Goal: Transaction & Acquisition: Purchase product/service

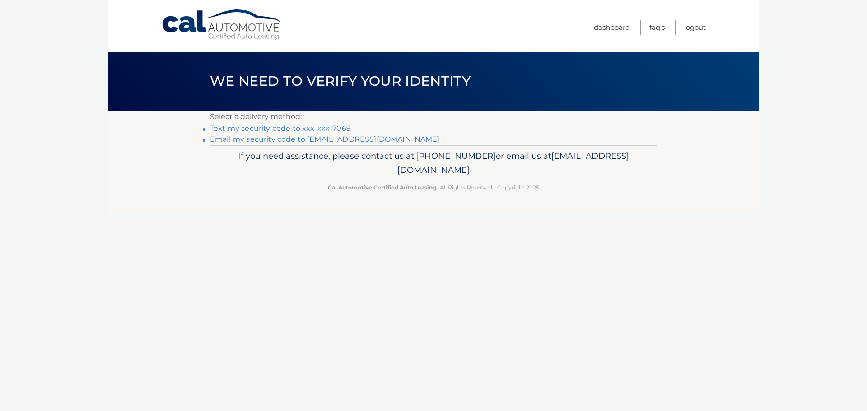
click at [301, 129] on link "Text my security code to xxx-xxx-7069" at bounding box center [280, 128] width 141 height 9
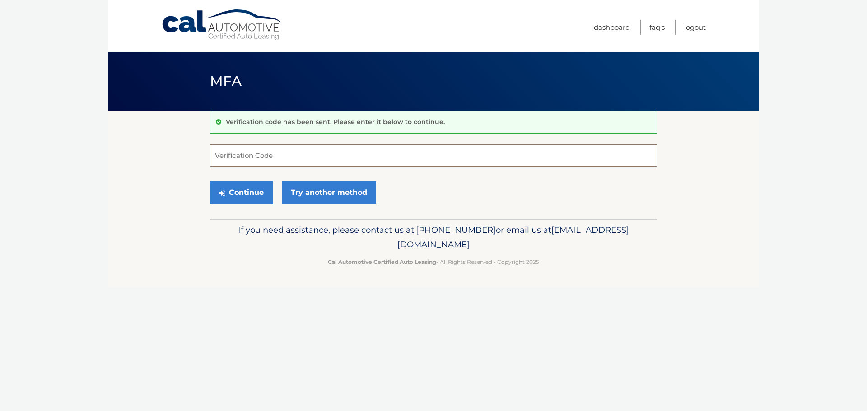
click at [255, 149] on input "Verification Code" at bounding box center [433, 155] width 447 height 23
type input "507269"
click at [241, 197] on button "Continue" at bounding box center [241, 193] width 63 height 23
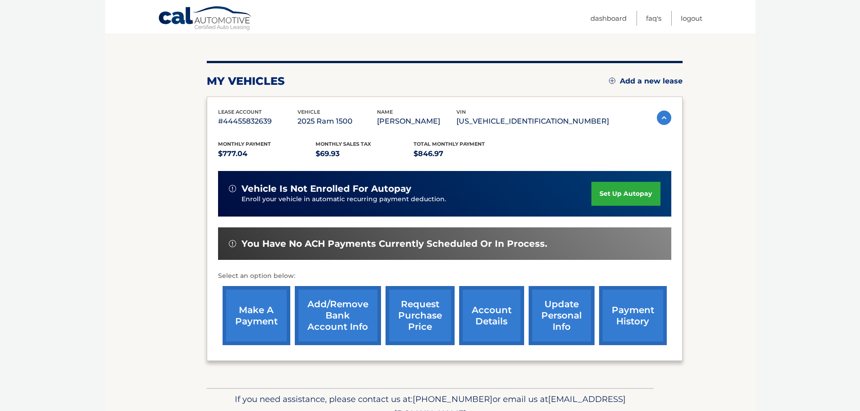
scroll to position [135, 0]
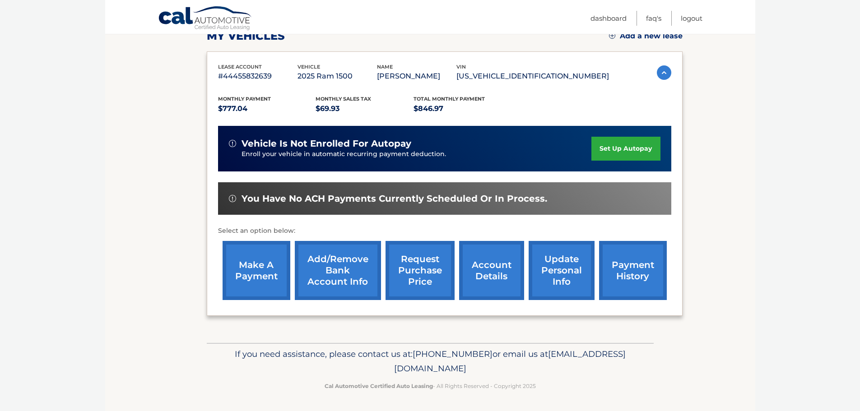
click at [242, 276] on link "make a payment" at bounding box center [257, 270] width 68 height 59
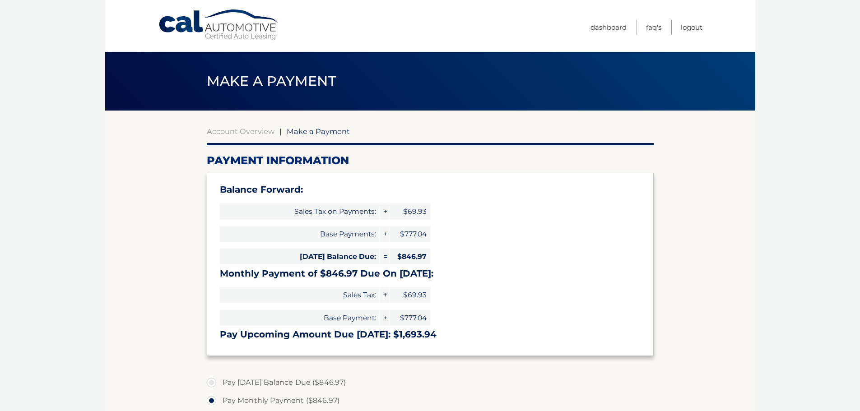
select select "M2Y5ZjU2ODQtNTJhMy00NzNmLWJjZTEtODBjMmNmNzRjY2E0"
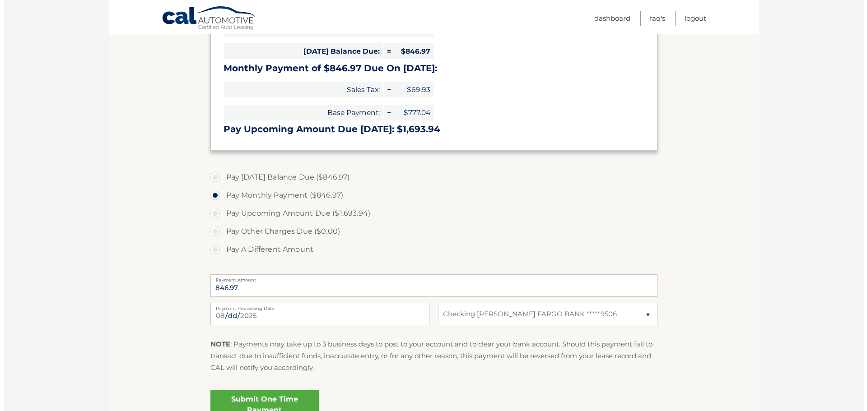
scroll to position [226, 0]
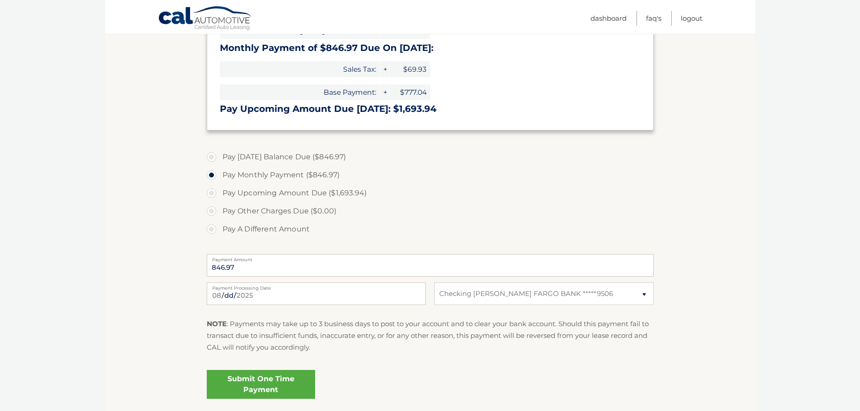
click at [258, 388] on link "Submit One Time Payment" at bounding box center [261, 384] width 108 height 29
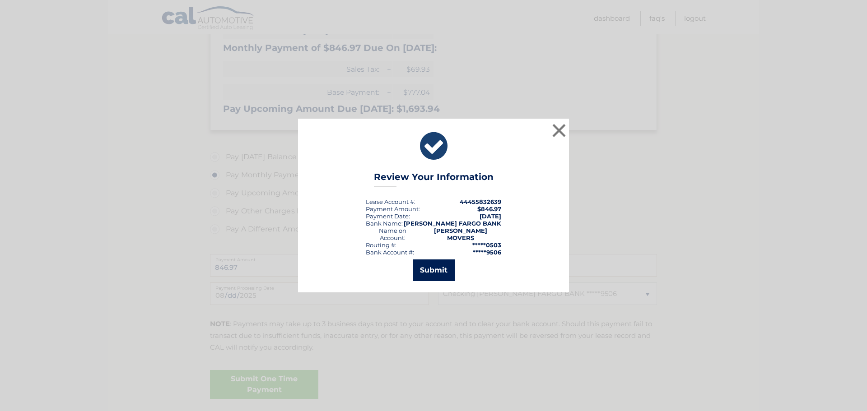
click at [431, 262] on button "Submit" at bounding box center [434, 271] width 42 height 22
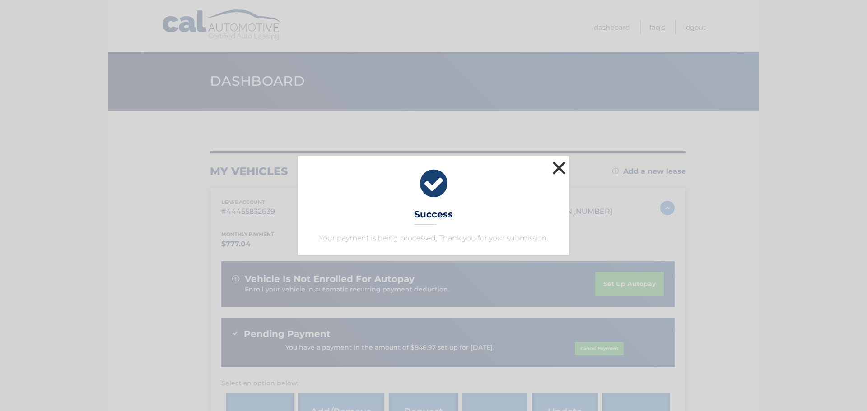
click at [556, 167] on button "×" at bounding box center [559, 168] width 18 height 18
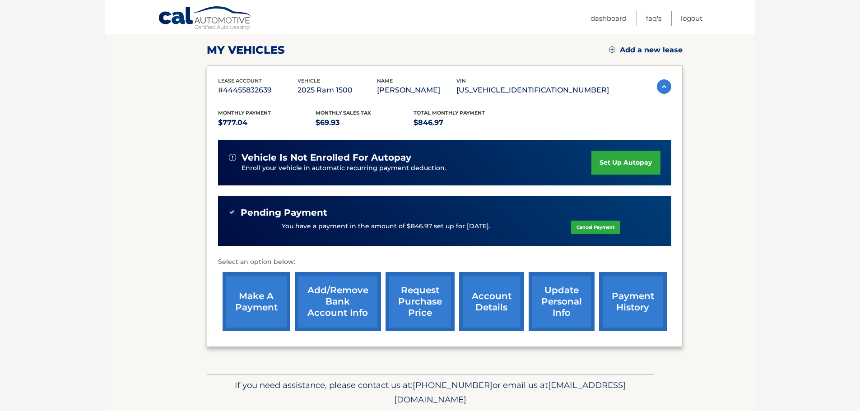
scroll to position [135, 0]
